Goal: Task Accomplishment & Management: Complete application form

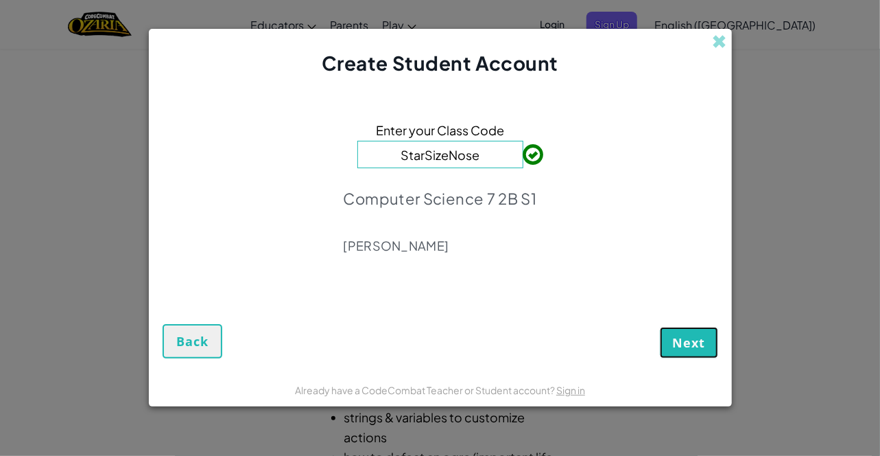
click at [712, 344] on button "Next" at bounding box center [689, 343] width 58 height 32
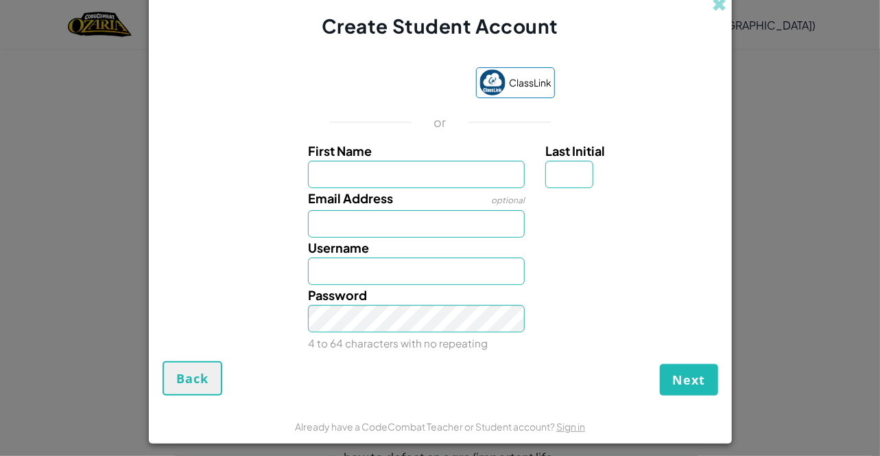
click at [400, 104] on div "ClassLink or First Name Last Initial Email Address optional Username Password 4…" at bounding box center [441, 207] width 556 height 307
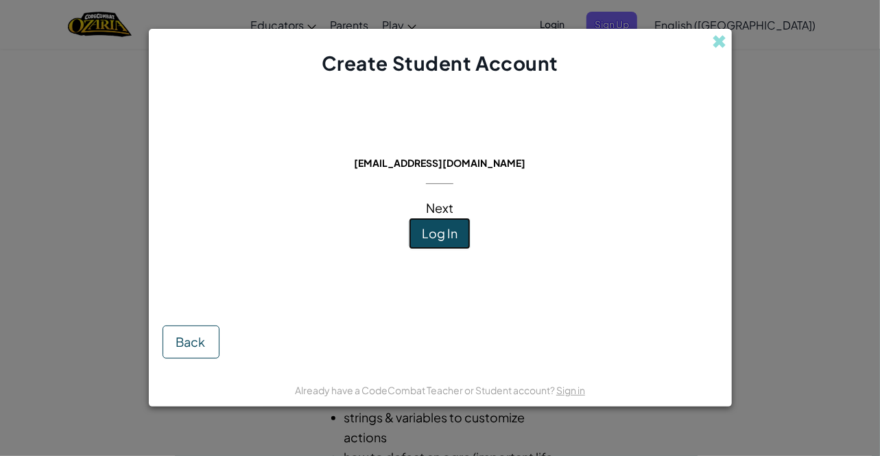
click at [458, 227] on button "Log In" at bounding box center [440, 234] width 62 height 32
